Goal: Find specific page/section: Find specific page/section

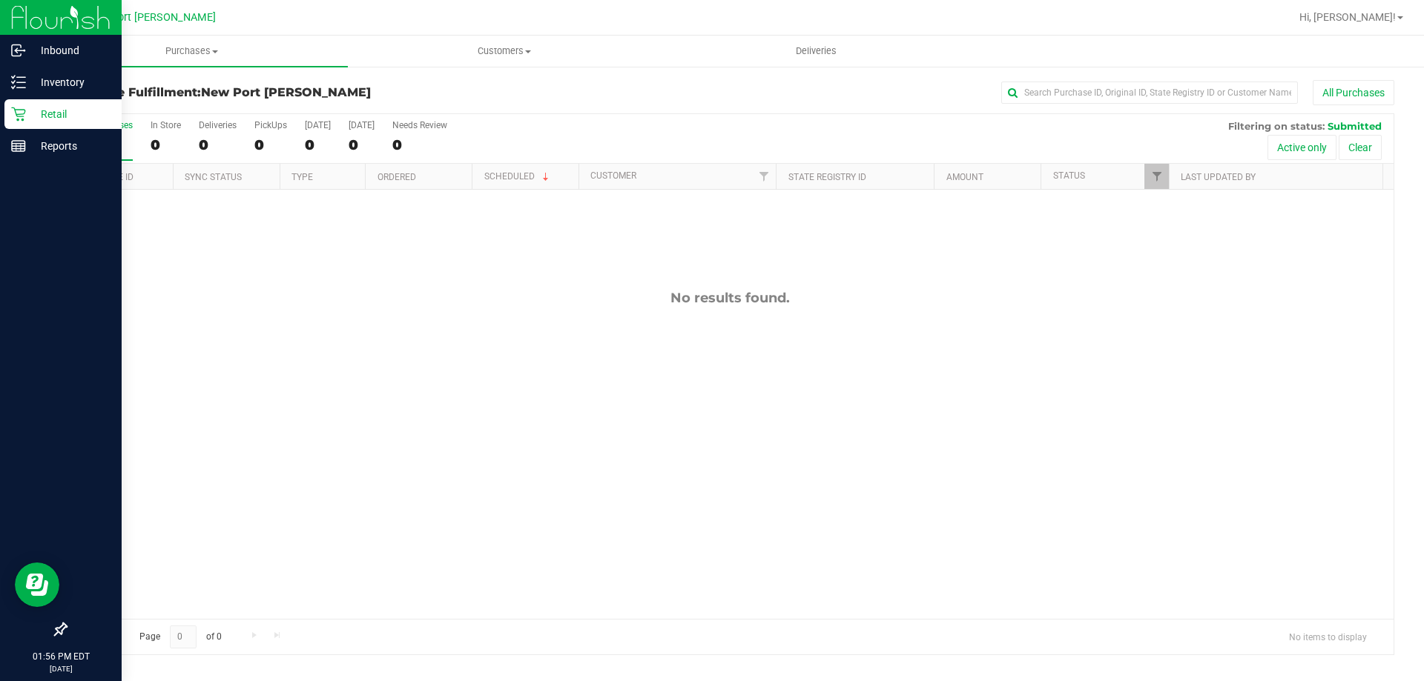
click at [47, 127] on div "Retail" at bounding box center [62, 114] width 117 height 30
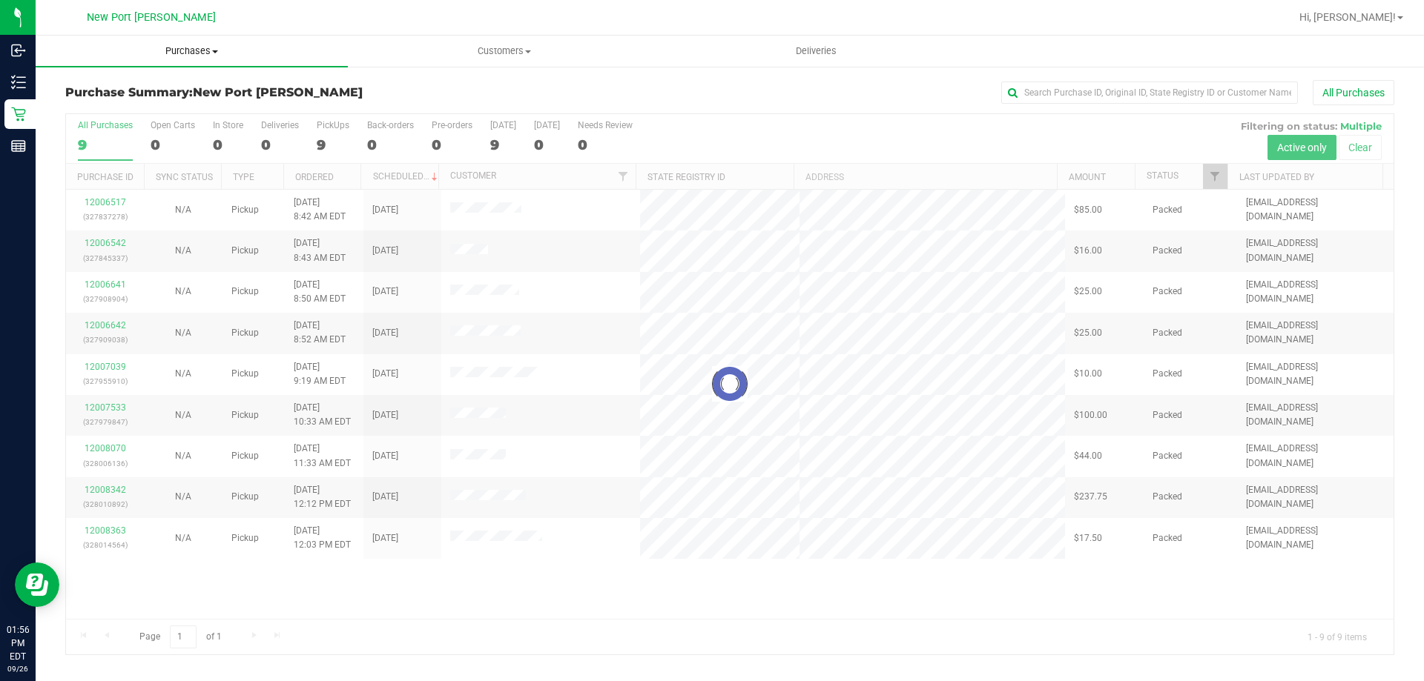
click at [205, 53] on span "Purchases" at bounding box center [192, 50] width 312 height 13
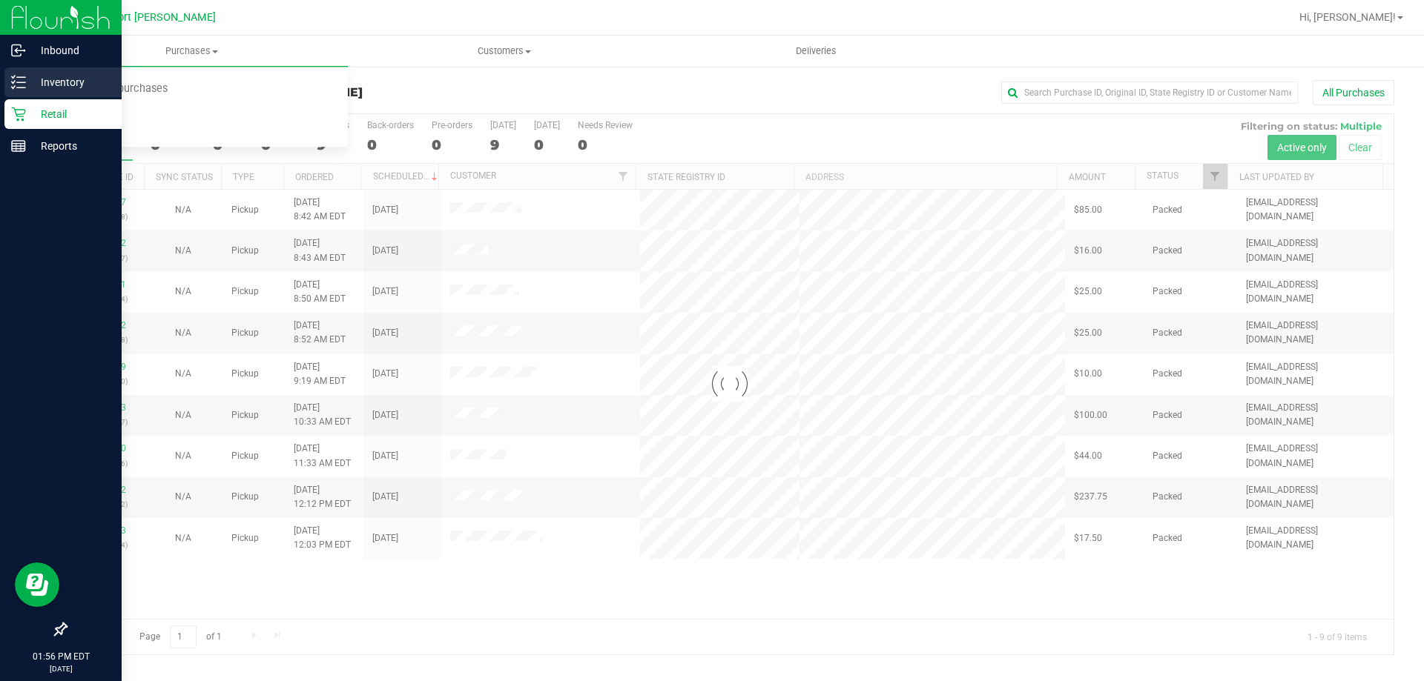
click at [20, 70] on div "Inventory" at bounding box center [62, 82] width 117 height 30
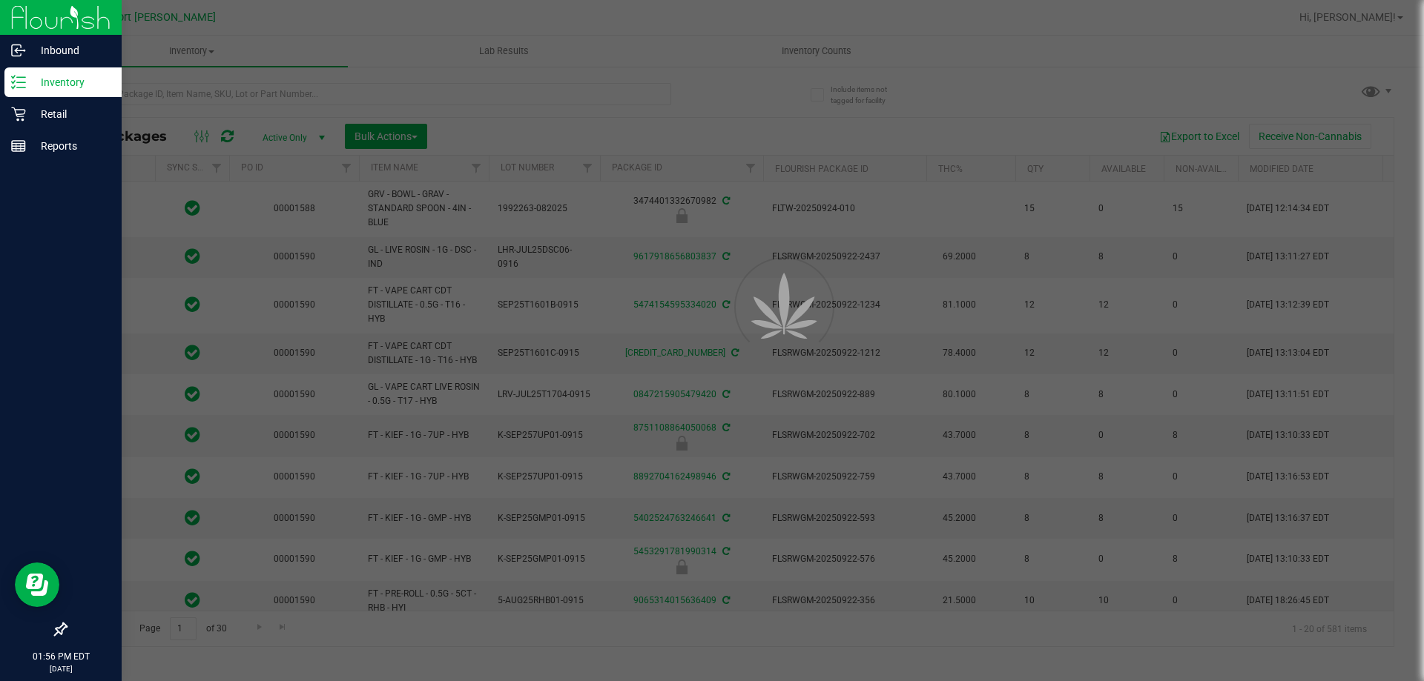
click at [321, 90] on div at bounding box center [712, 340] width 1424 height 681
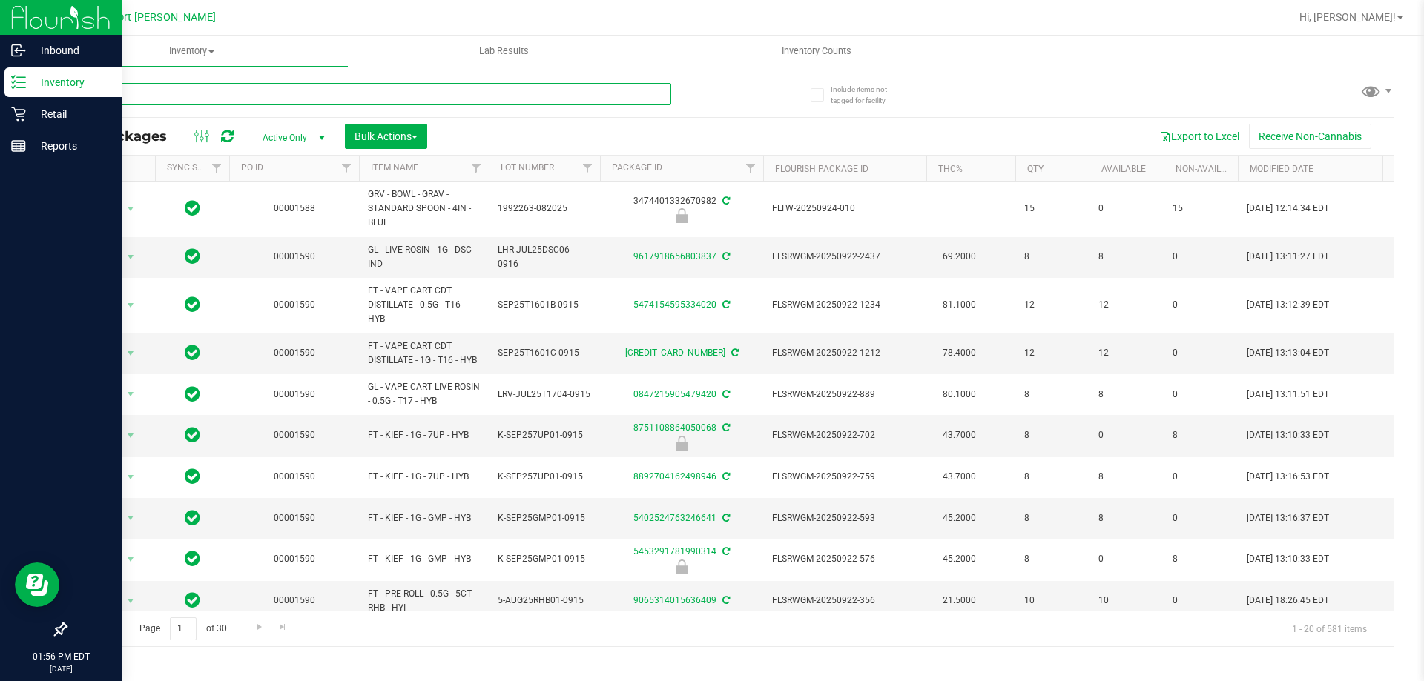
click at [321, 90] on input "text" at bounding box center [368, 94] width 606 height 22
type input "htm"
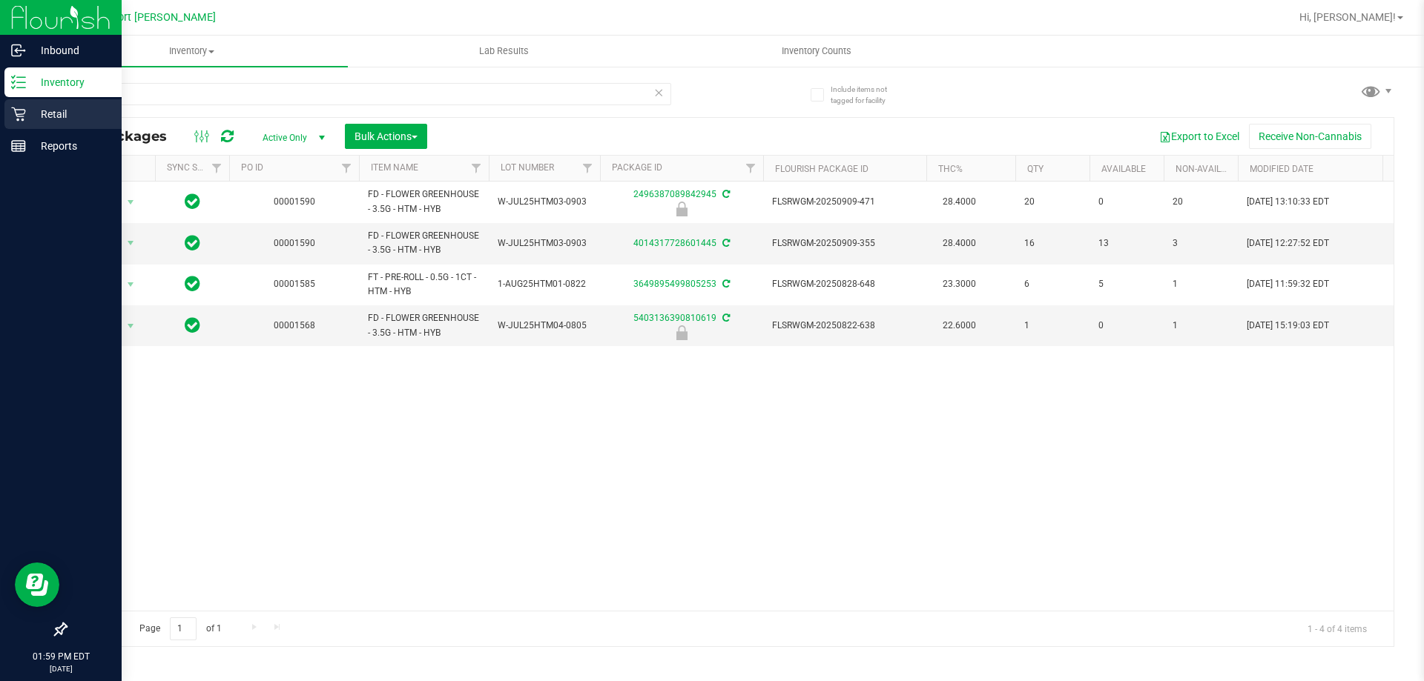
click at [44, 118] on p "Retail" at bounding box center [70, 114] width 89 height 18
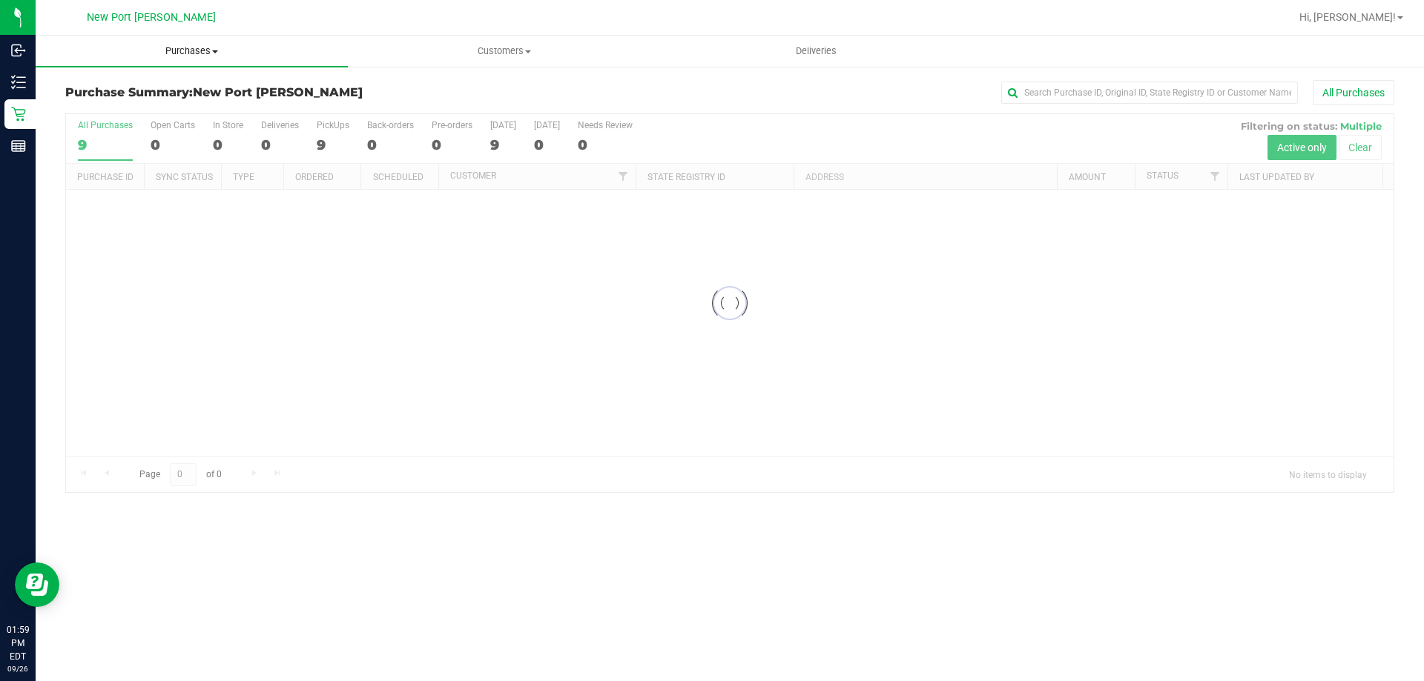
click at [185, 44] on span "Purchases" at bounding box center [192, 50] width 312 height 13
click at [160, 112] on li "Fulfillment" at bounding box center [192, 108] width 312 height 18
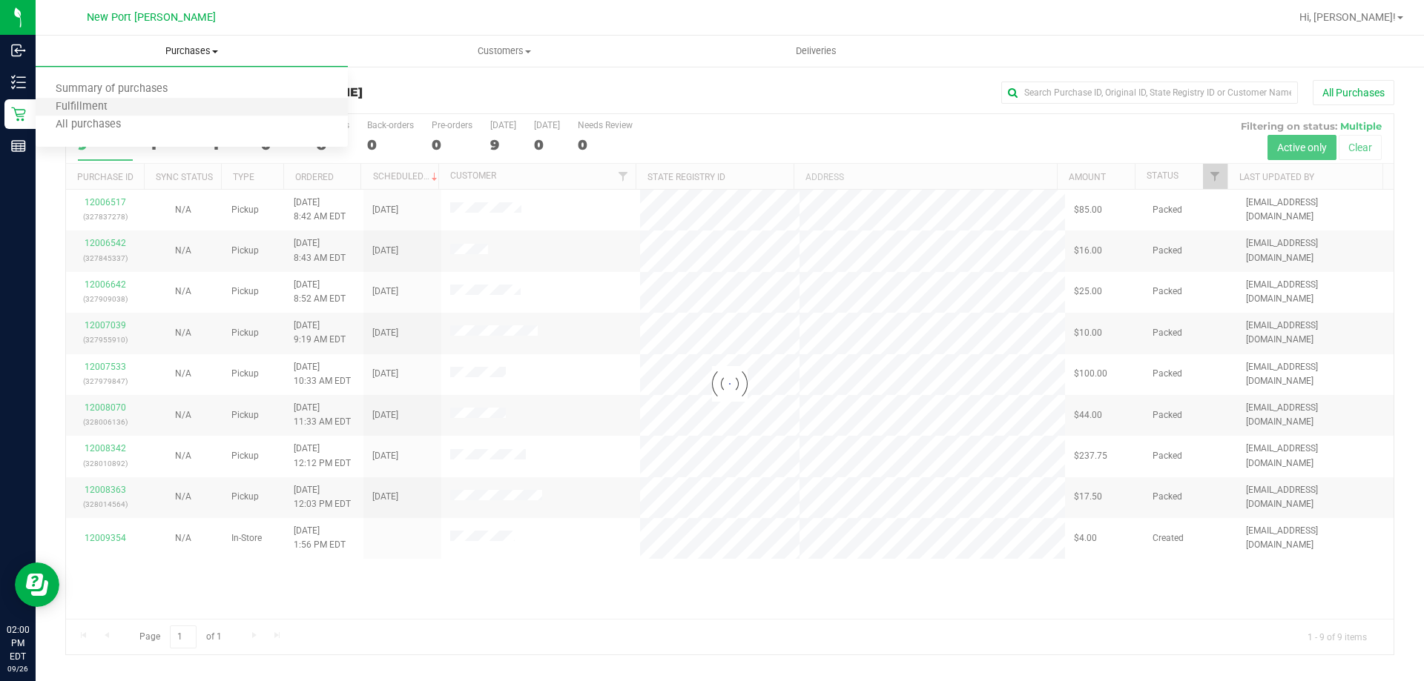
click at [165, 110] on li "Fulfillment" at bounding box center [192, 108] width 312 height 18
